Goal: Information Seeking & Learning: Learn about a topic

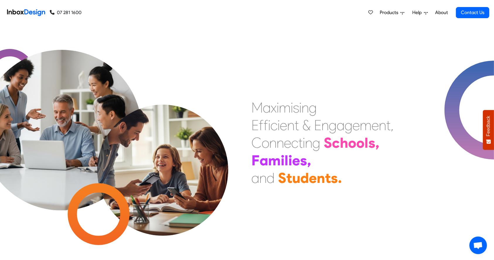
click at [396, 11] on span "Products" at bounding box center [390, 12] width 21 height 7
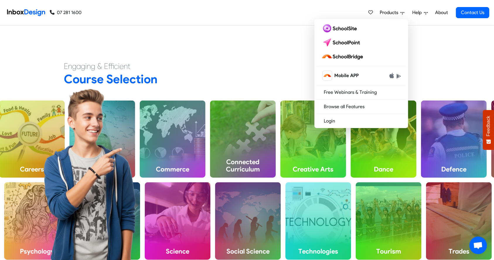
scroll to position [217, 0]
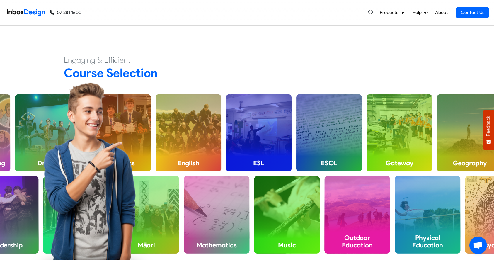
scroll to position [316, 0]
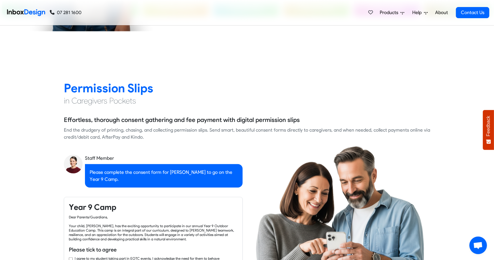
checkbox input "true"
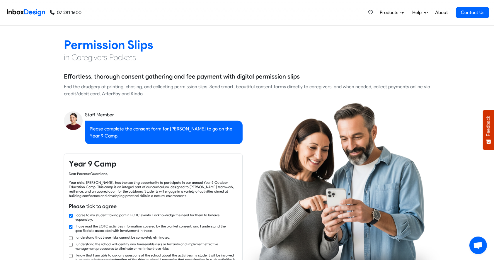
checkbox input "true"
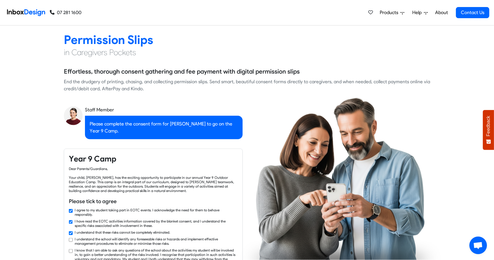
checkbox input "true"
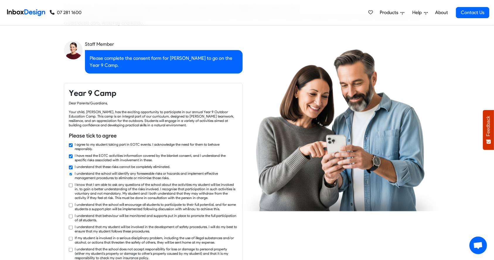
checkbox input "true"
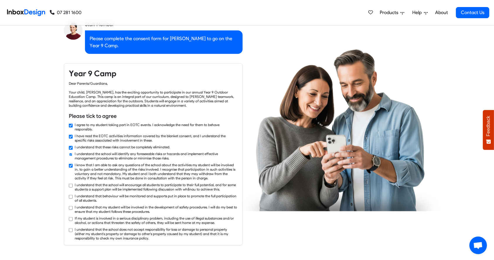
checkbox input "true"
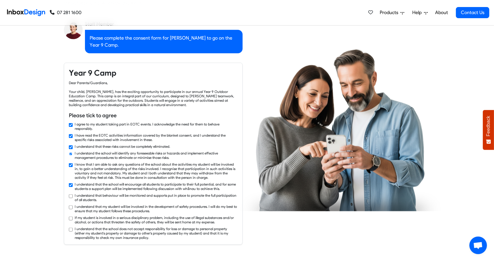
checkbox input "true"
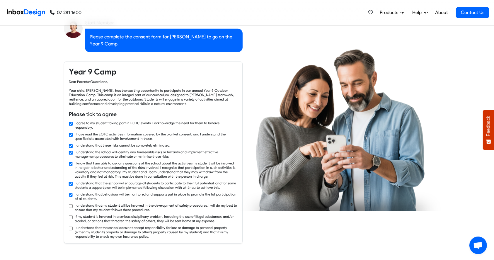
checkbox input "true"
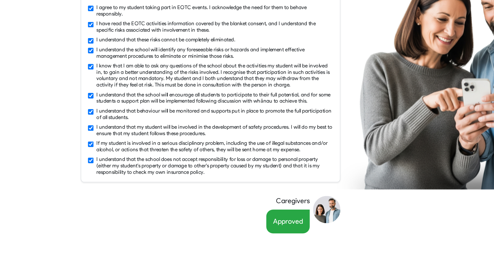
scroll to position [635, 0]
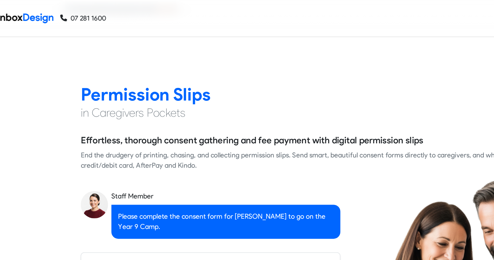
checkbox input "false"
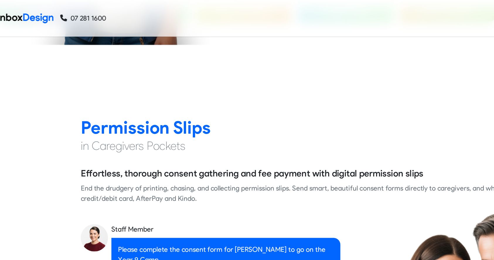
checkbox input "false"
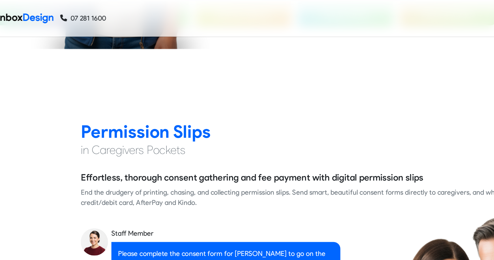
checkbox input "false"
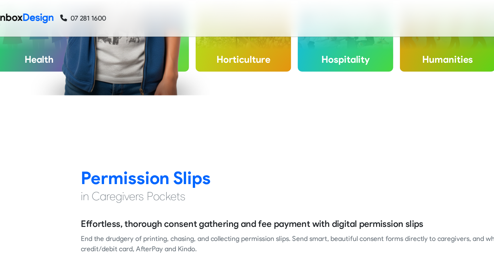
checkbox input "false"
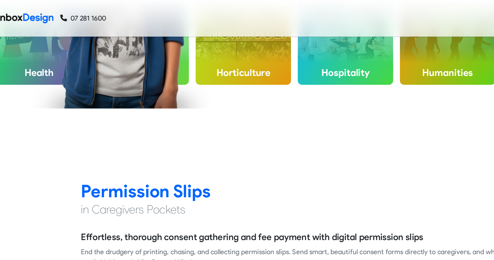
checkbox input "false"
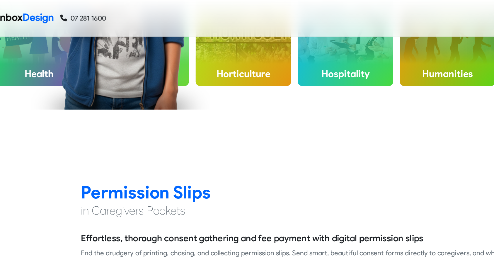
checkbox input "false"
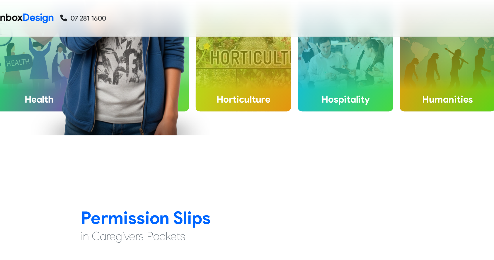
checkbox input "false"
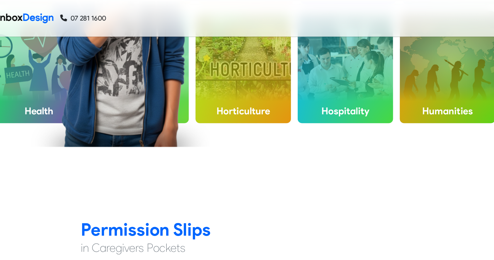
checkbox input "false"
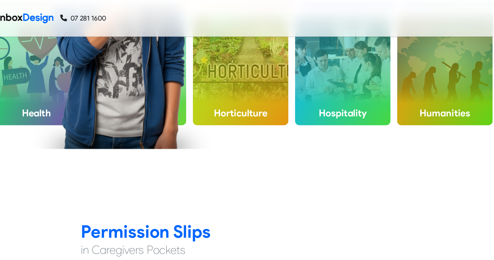
checkbox input "false"
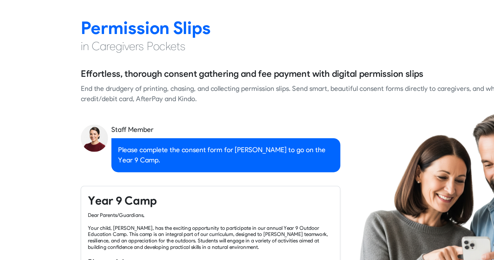
scroll to position [444, 0]
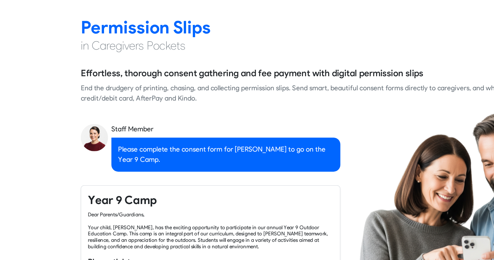
checkbox input "true"
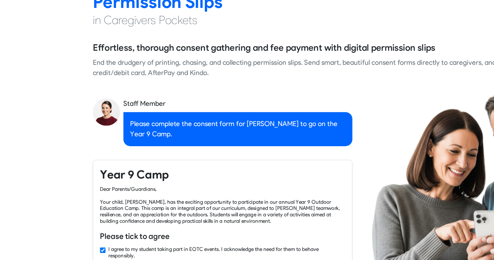
checkbox input "true"
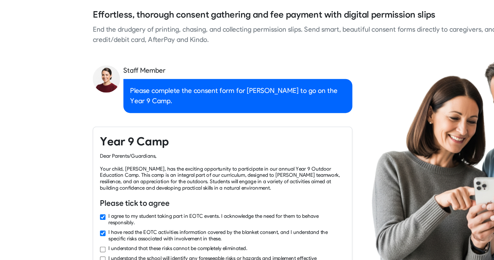
checkbox input "true"
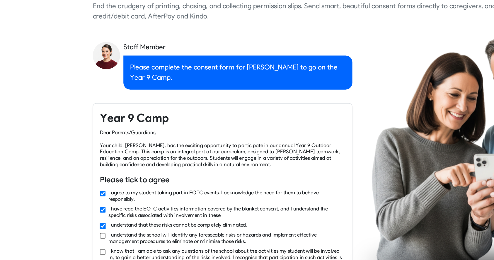
scroll to position [501, 0]
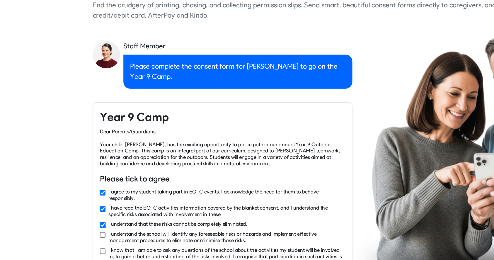
checkbox input "true"
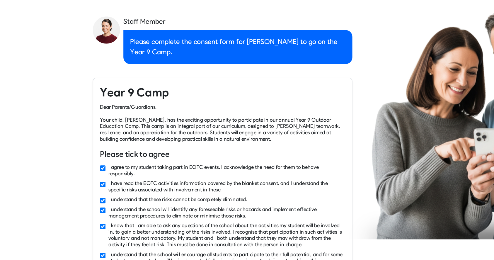
checkbox input "true"
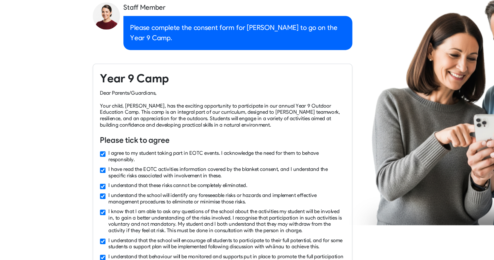
checkbox input "true"
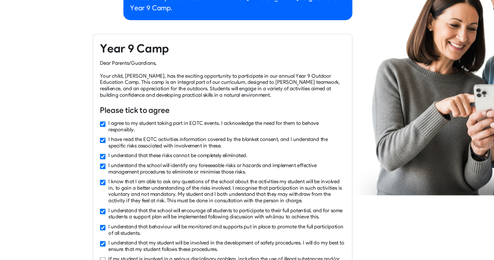
checkbox input "true"
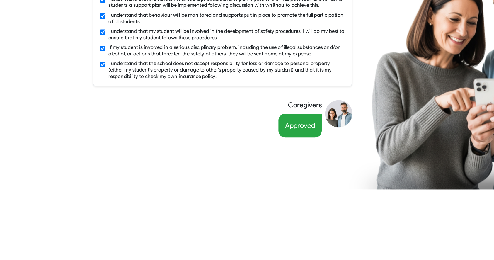
scroll to position [701, 0]
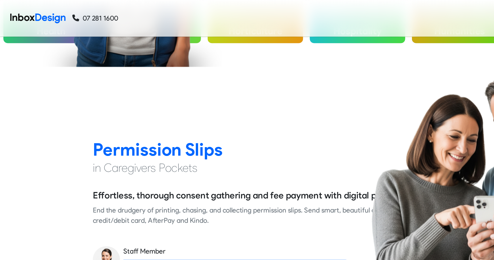
checkbox input "false"
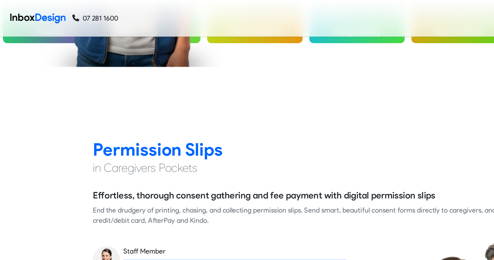
checkbox input "false"
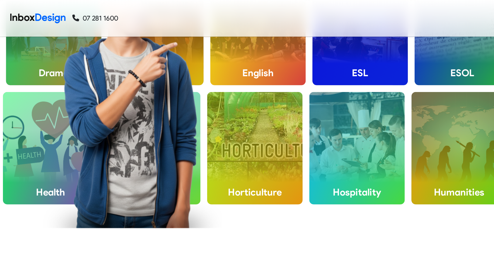
checkbox input "false"
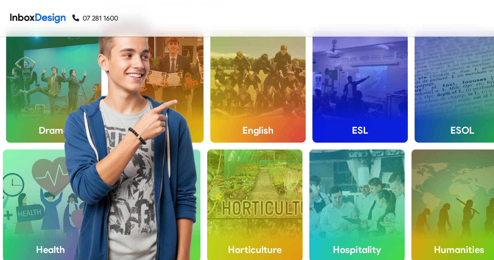
checkbox input "false"
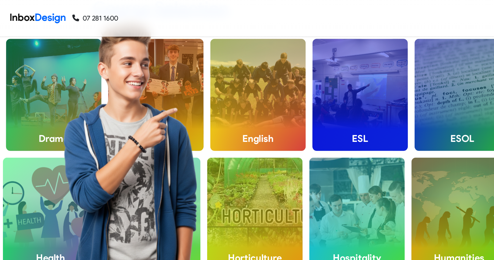
checkbox input "false"
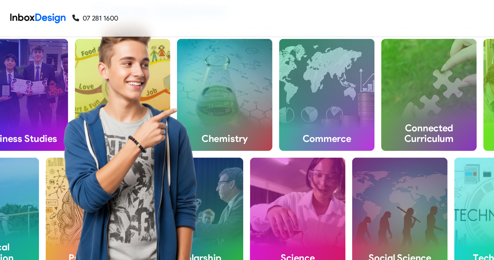
scroll to position [0, 0]
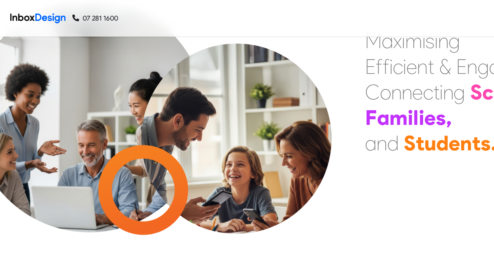
checkbox input "false"
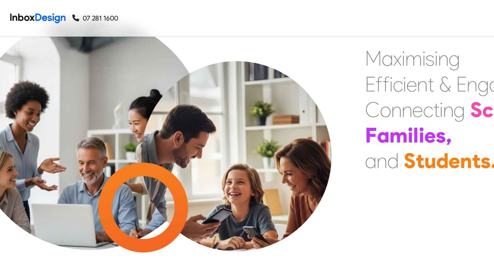
checkbox input "false"
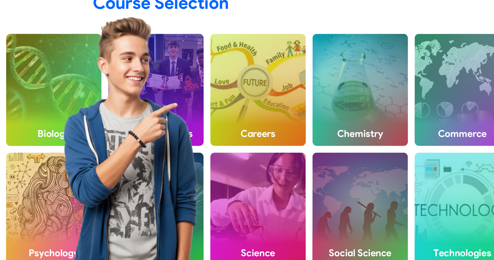
scroll to position [214, 0]
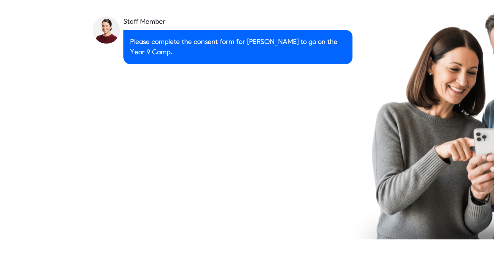
checkbox input "true"
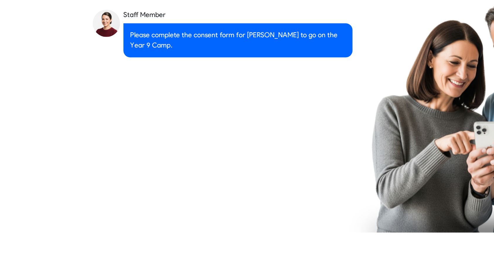
checkbox input "true"
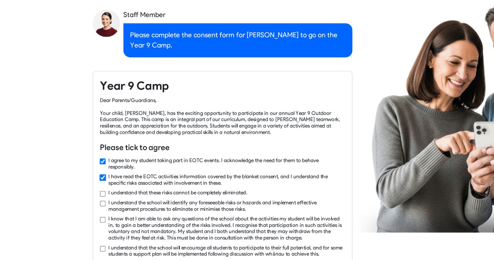
checkbox input "true"
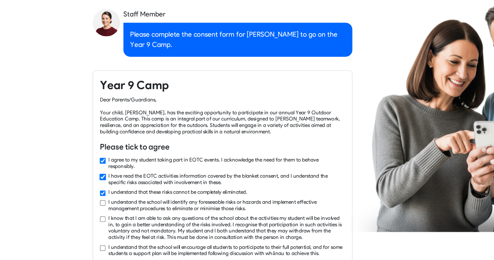
checkbox input "true"
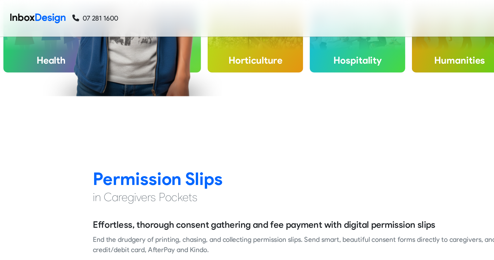
checkbox input "false"
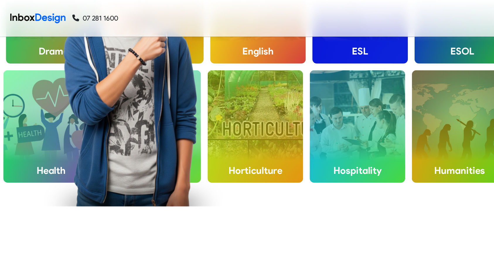
checkbox input "false"
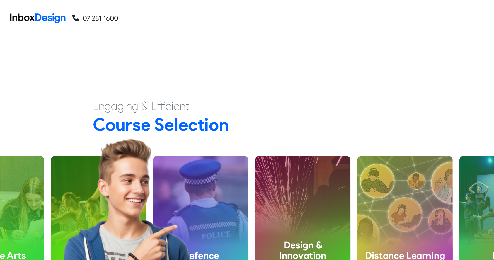
checkbox input "false"
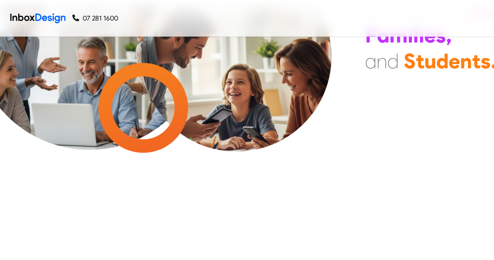
scroll to position [0, 0]
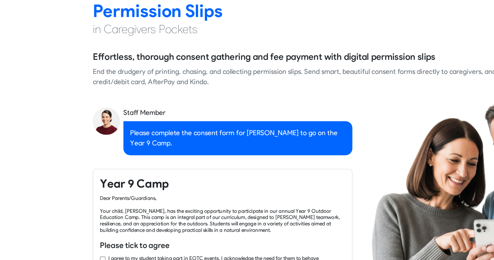
checkbox input "true"
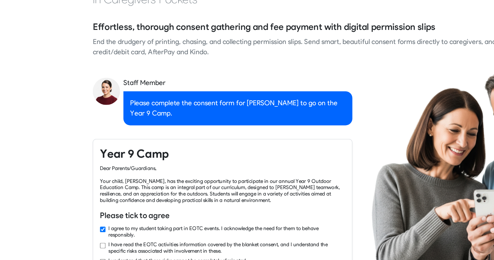
checkbox input "true"
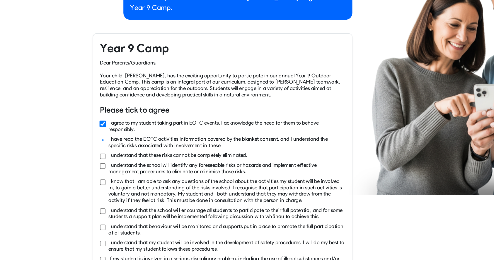
checkbox input "true"
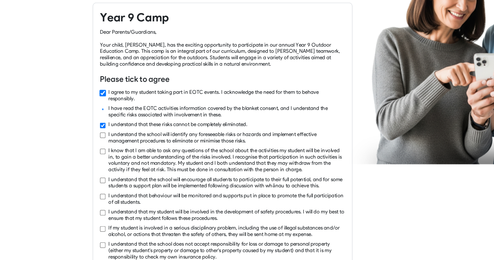
checkbox input "true"
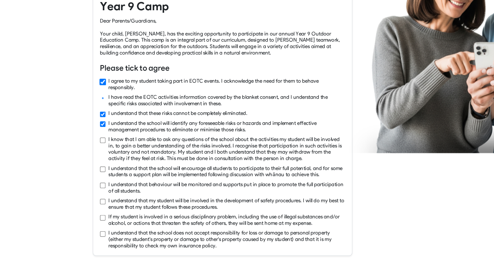
checkbox input "true"
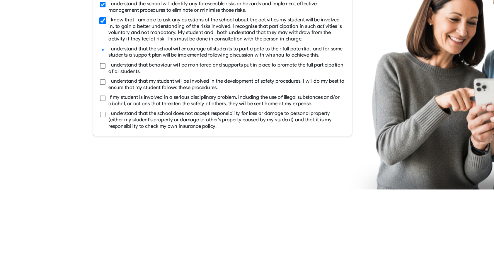
checkbox input "true"
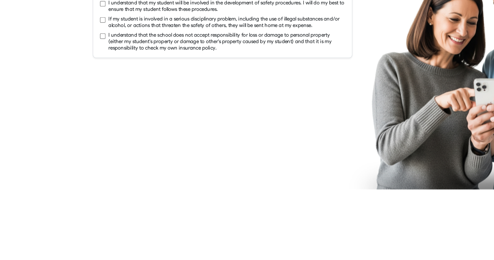
checkbox input "true"
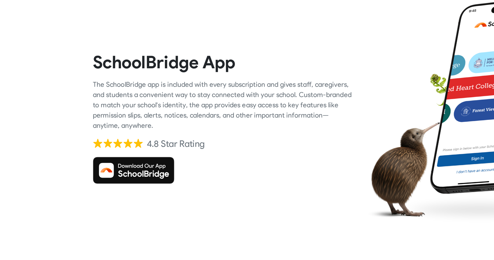
checkbox input "true"
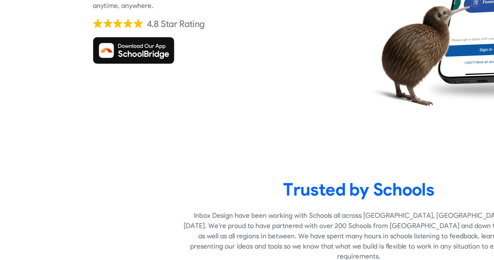
checkbox input "true"
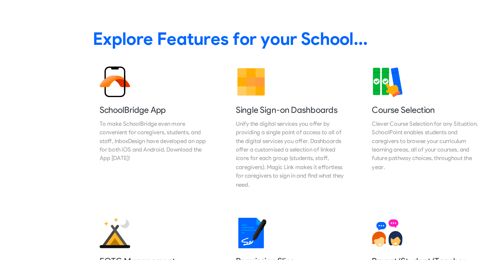
scroll to position [1910, 0]
